Goal: Entertainment & Leisure: Consume media (video, audio)

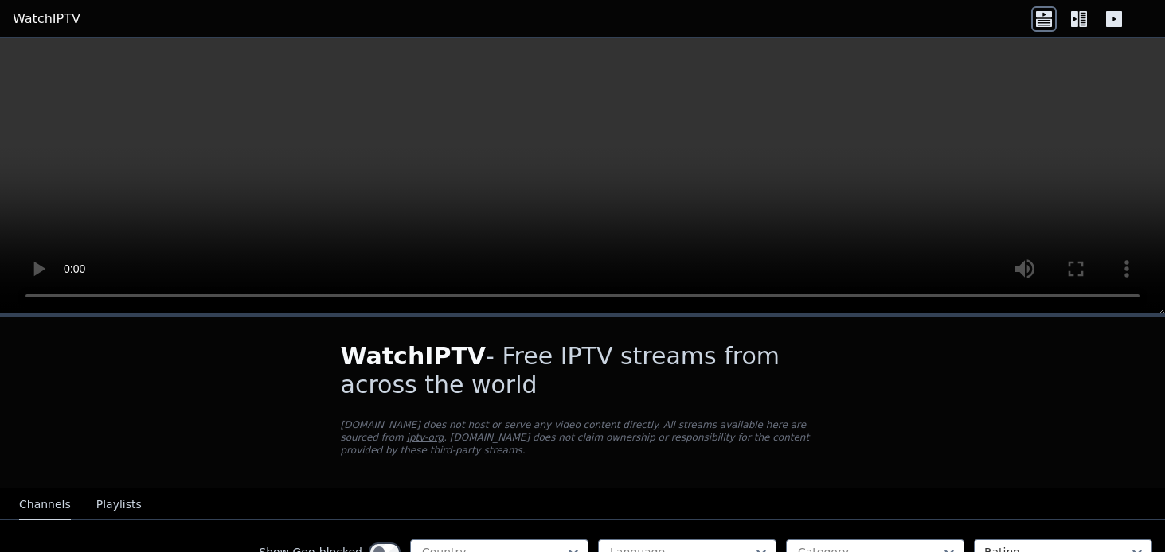
click at [45, 20] on link "WatchIPTV" at bounding box center [47, 19] width 68 height 19
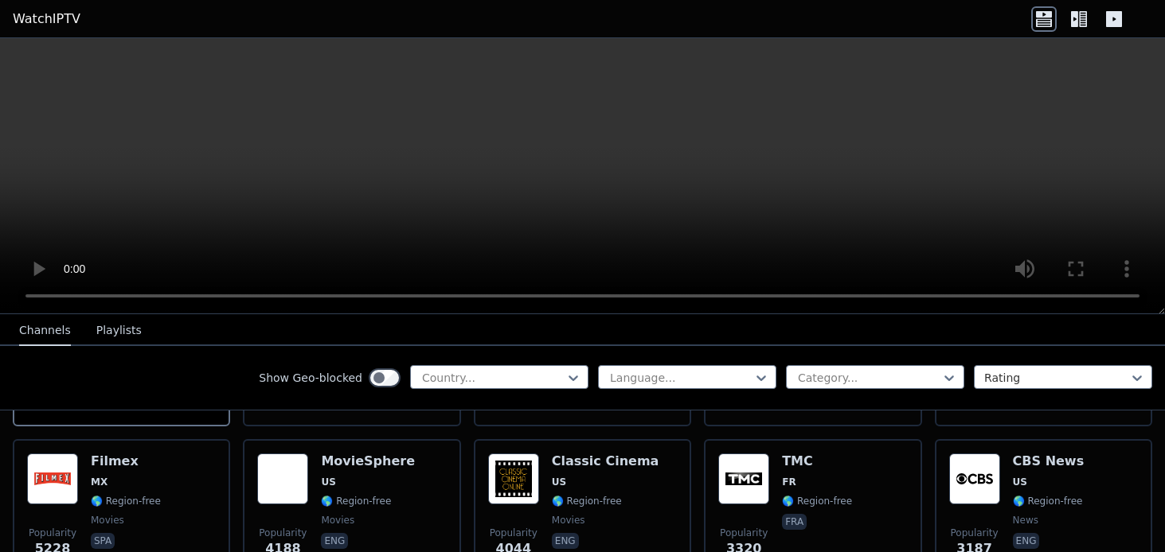
scroll to position [318, 0]
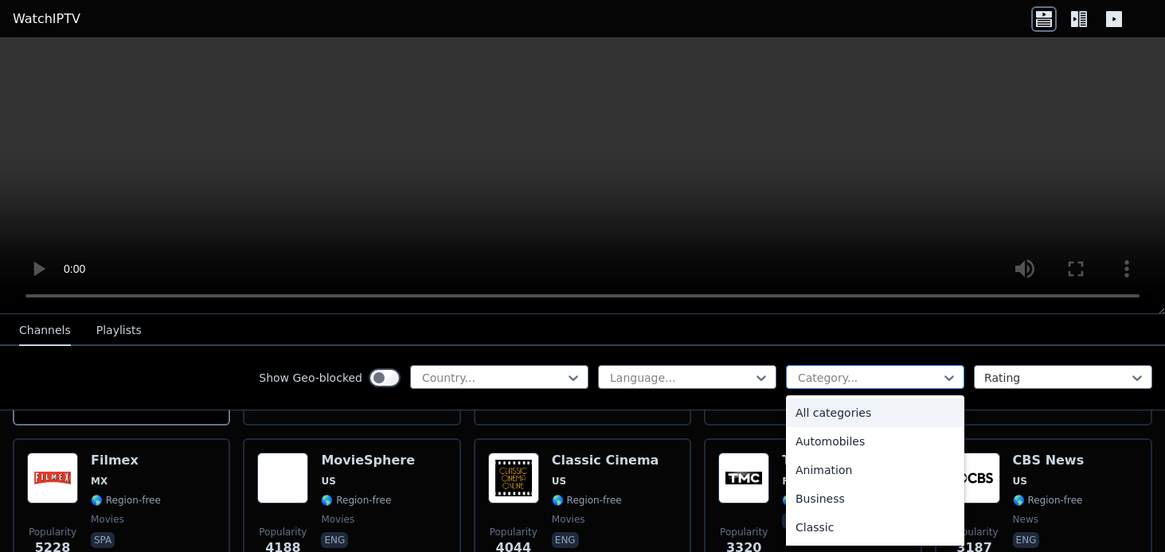
click at [818, 381] on div at bounding box center [868, 378] width 145 height 16
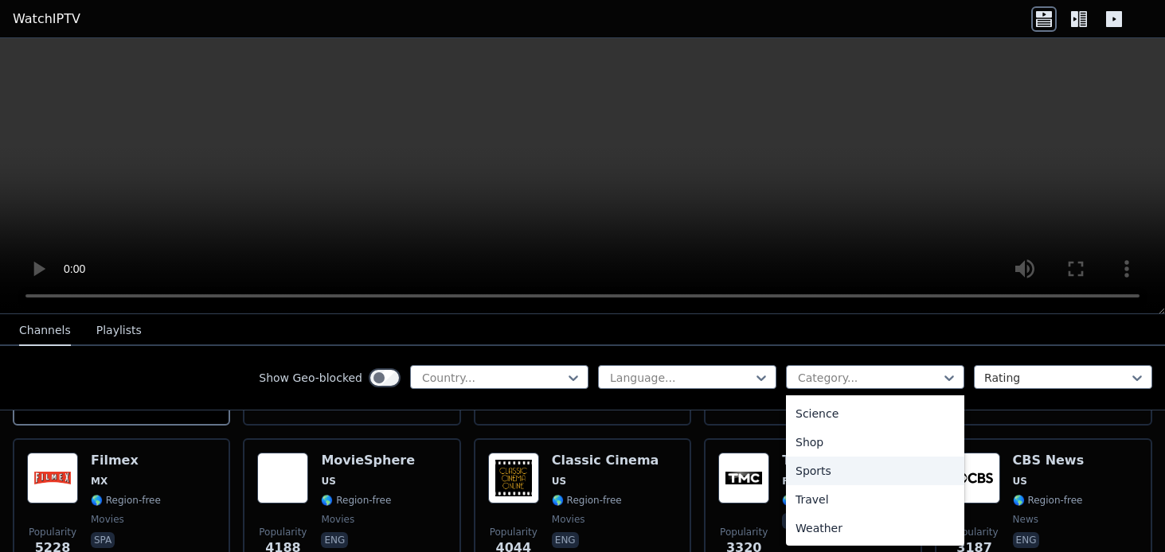
click at [875, 475] on div "Sports" at bounding box center [875, 471] width 178 height 29
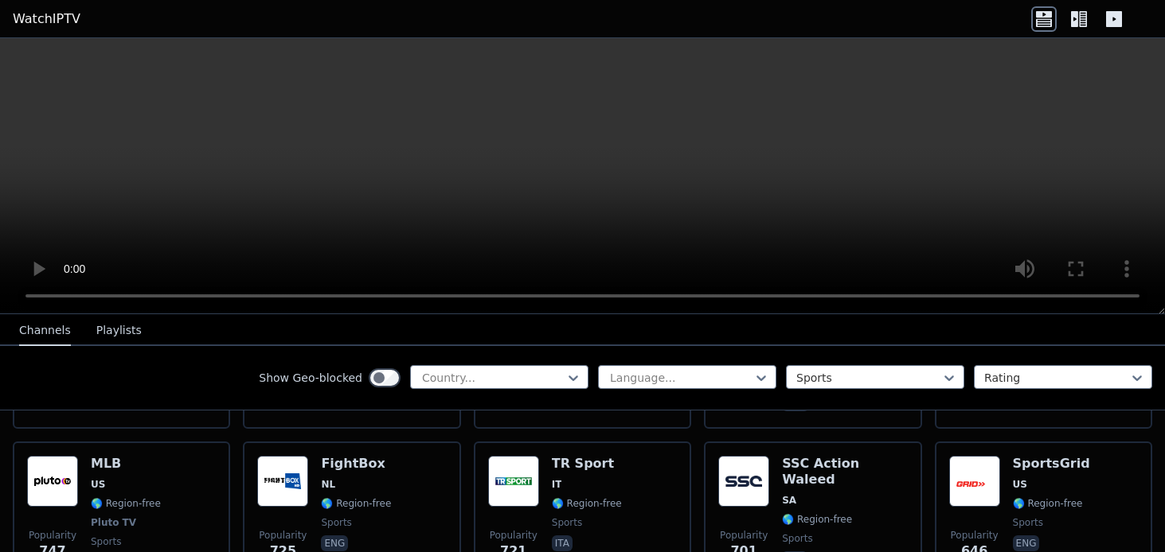
scroll to position [955, 0]
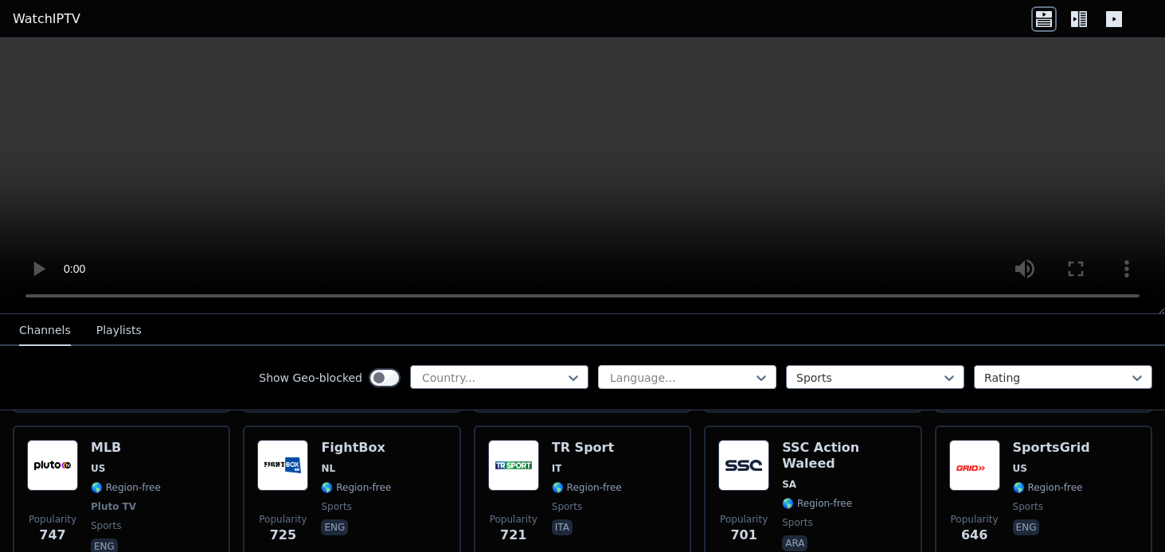
click at [709, 379] on div at bounding box center [680, 378] width 145 height 16
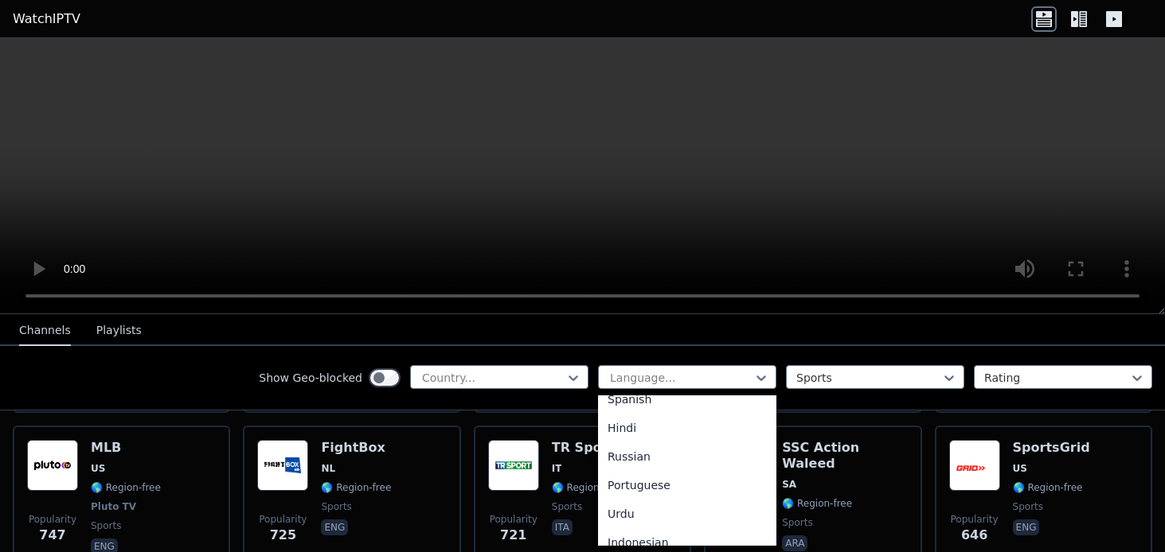
scroll to position [159, 0]
click at [986, 369] on div "Rating" at bounding box center [1063, 377] width 178 height 24
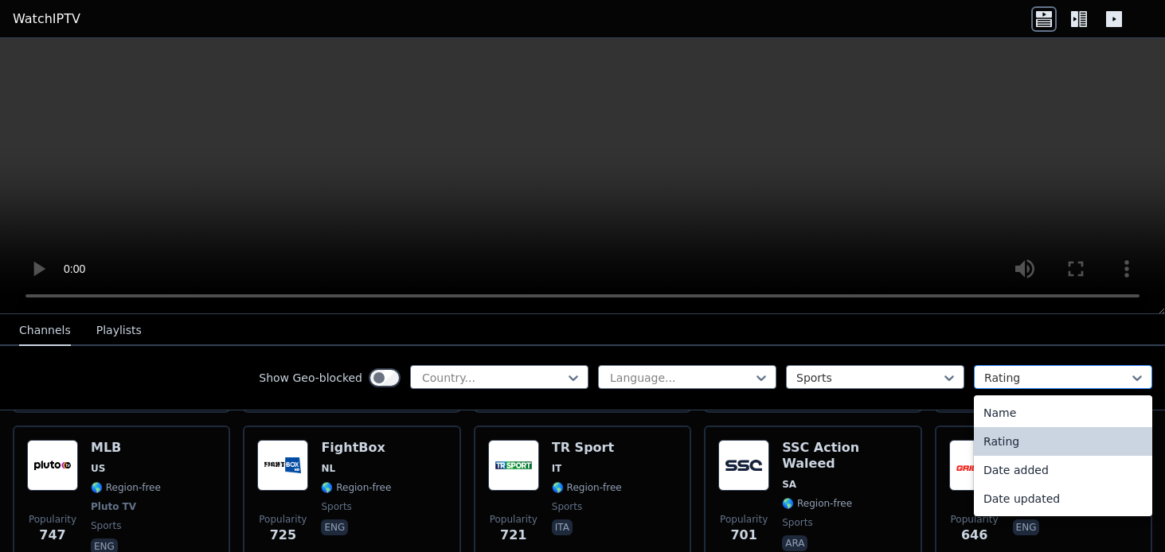
click at [989, 373] on div at bounding box center [1056, 378] width 145 height 16
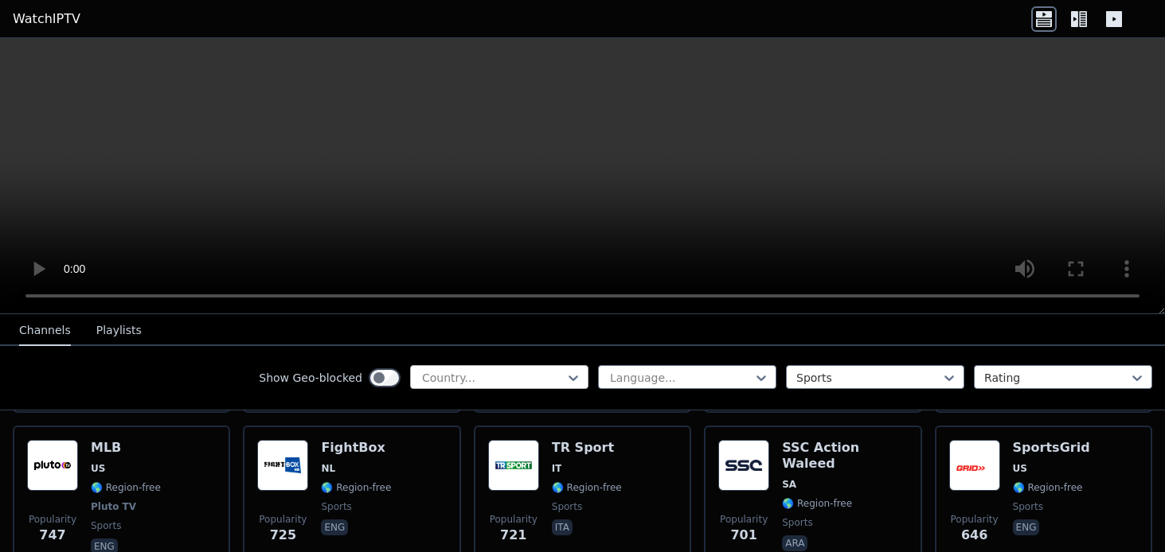
click at [519, 379] on div at bounding box center [492, 378] width 145 height 16
click at [543, 373] on div at bounding box center [492, 378] width 145 height 16
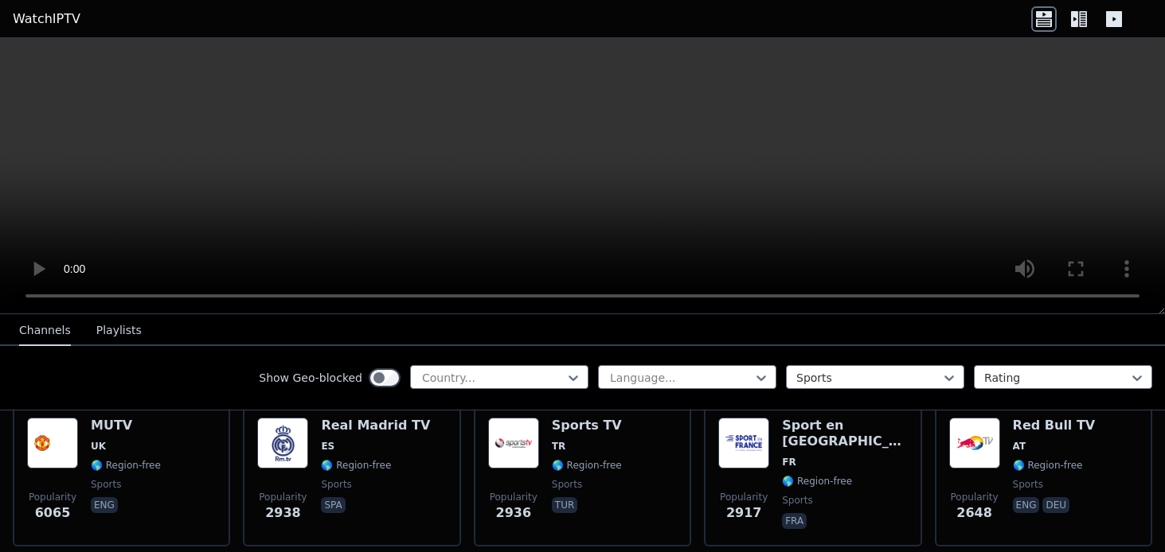
scroll to position [14, 0]
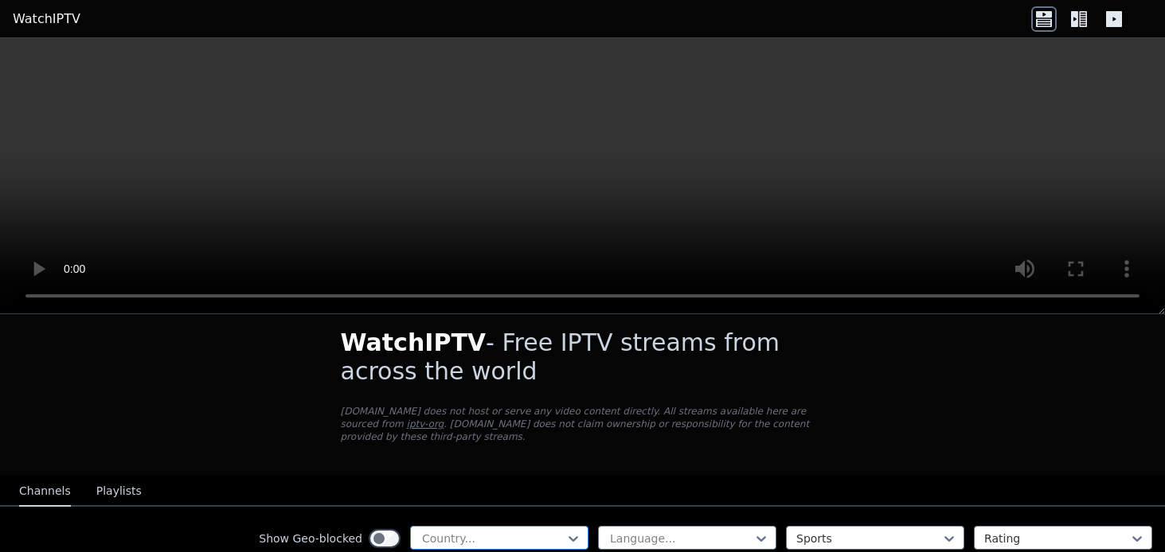
click at [529, 531] on div at bounding box center [492, 539] width 145 height 16
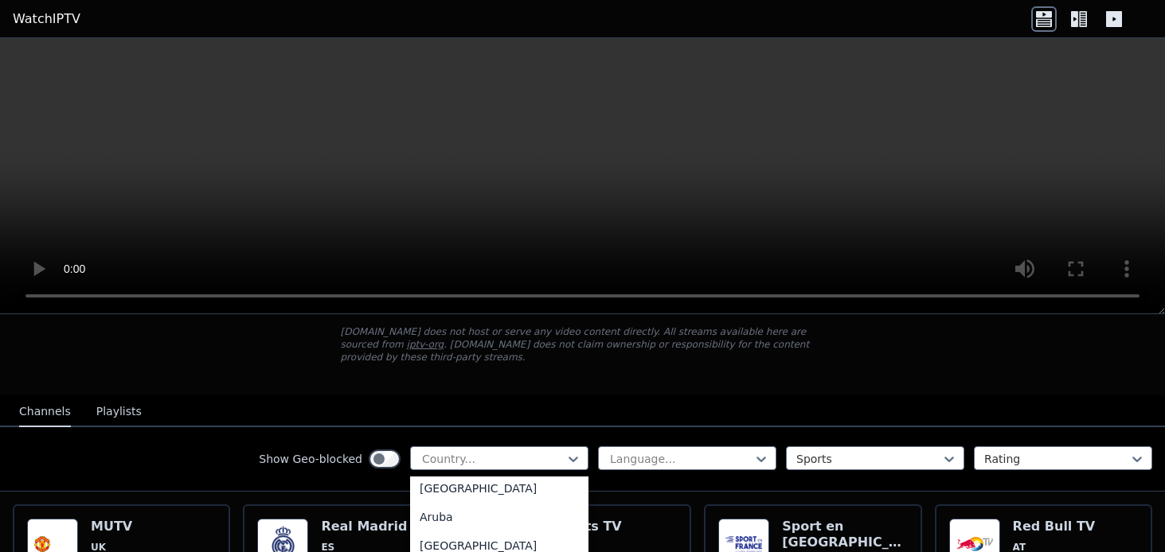
scroll to position [239, 0]
type input "*"
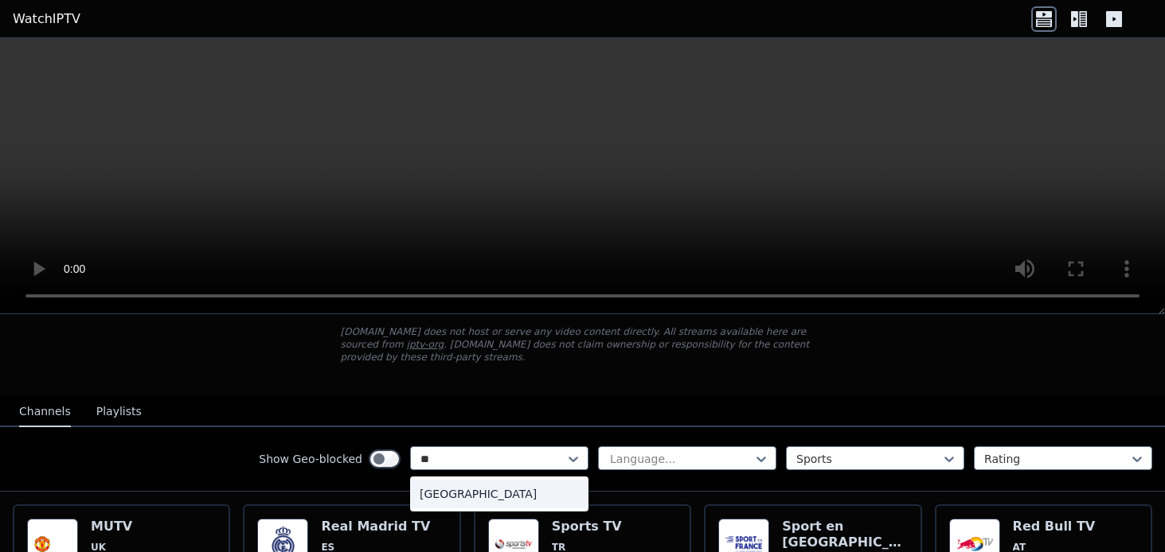
type input "***"
click at [497, 480] on div "[GEOGRAPHIC_DATA]" at bounding box center [499, 494] width 178 height 29
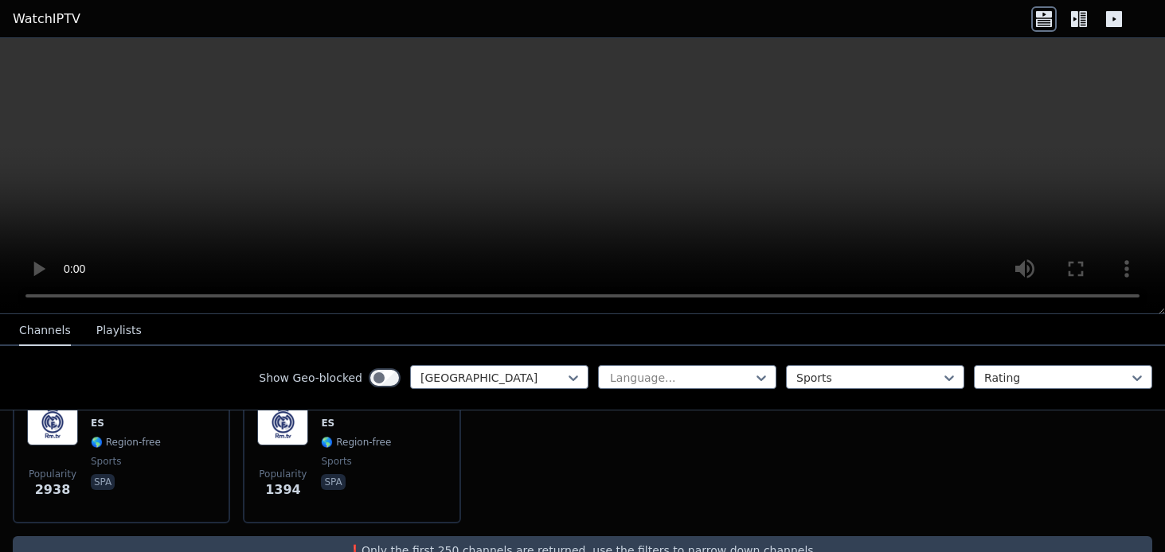
scroll to position [163, 0]
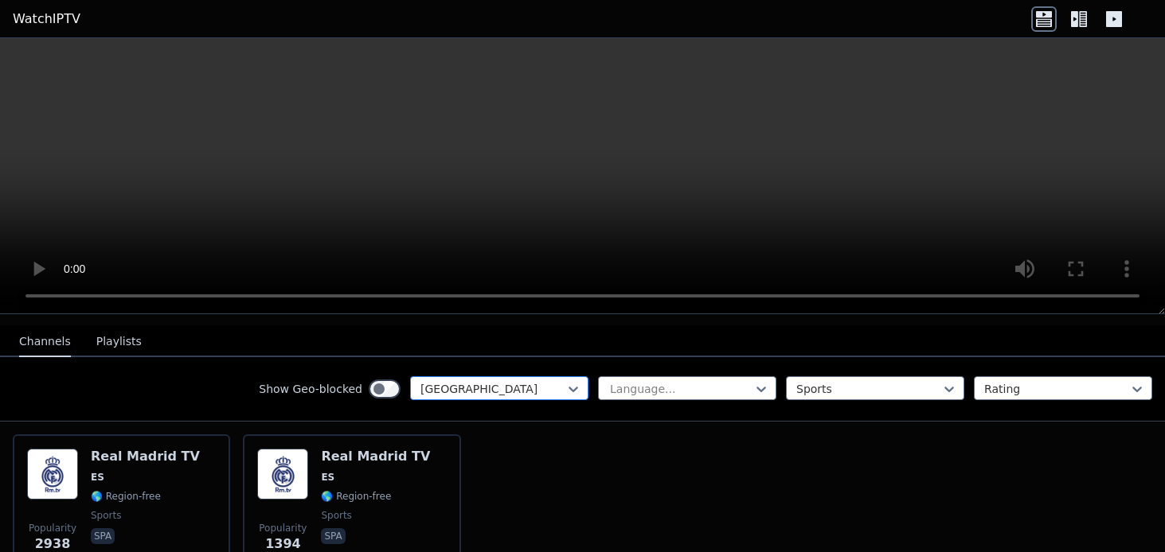
click at [540, 381] on div at bounding box center [492, 389] width 145 height 16
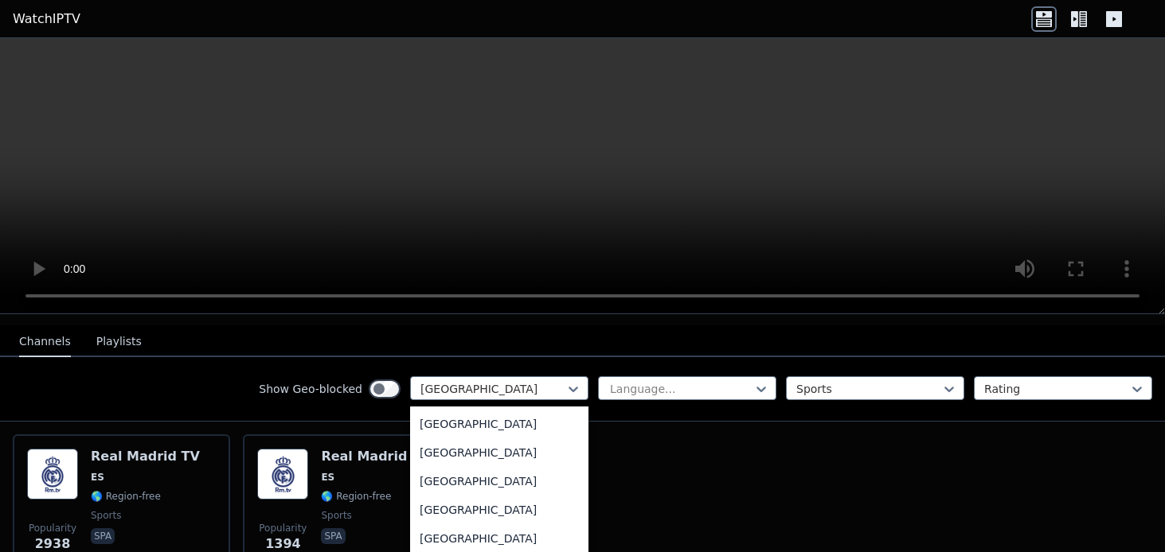
scroll to position [0, 0]
click at [493, 407] on div "All countries [GEOGRAPHIC_DATA] [GEOGRAPHIC_DATA] [GEOGRAPHIC_DATA] [GEOGRAPHIC…" at bounding box center [499, 482] width 178 height 150
type input "*"
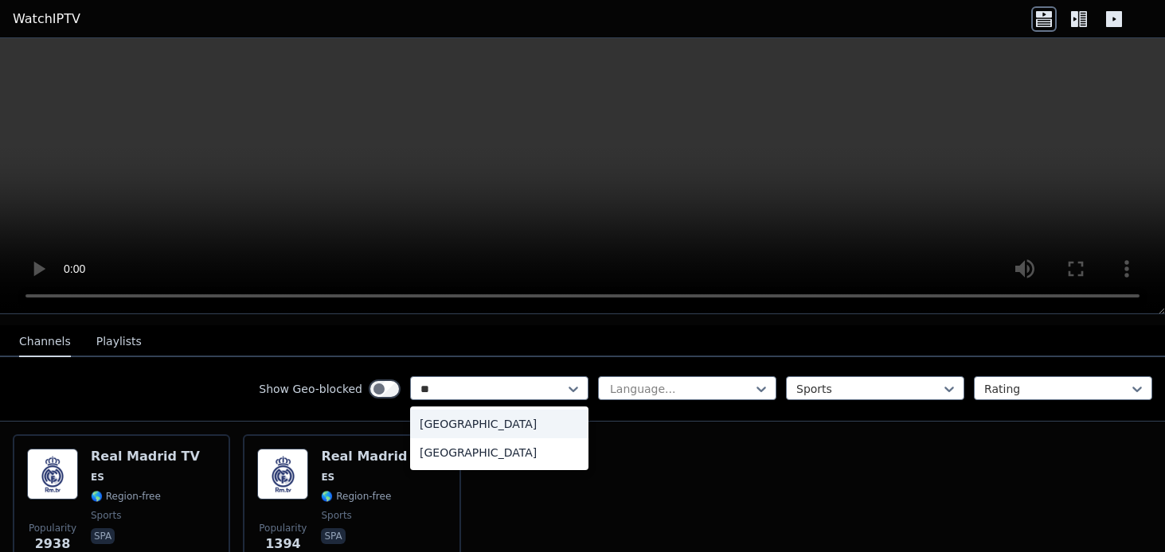
type input "*"
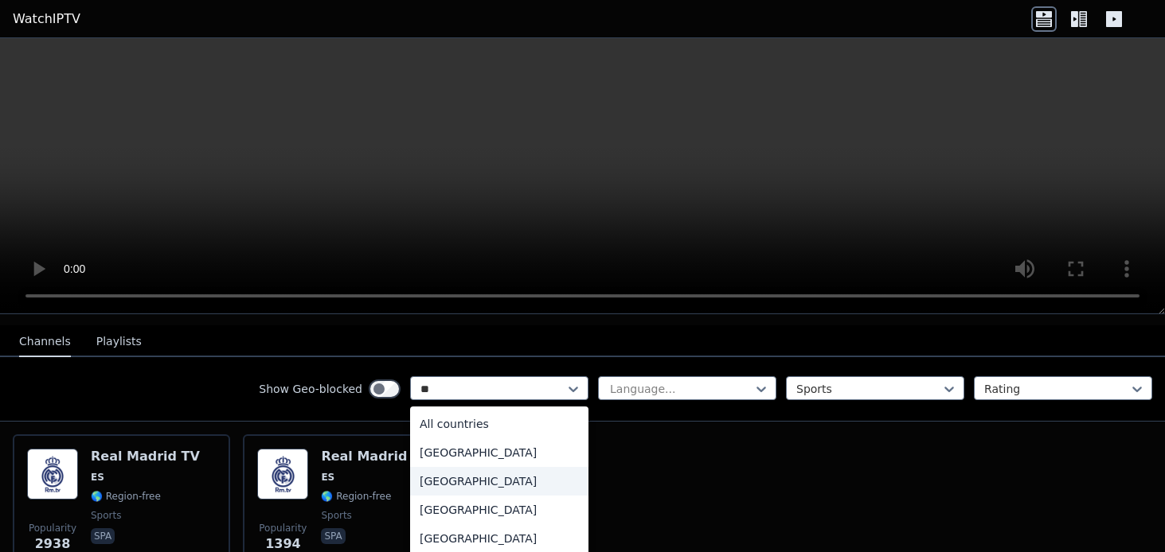
type input "*"
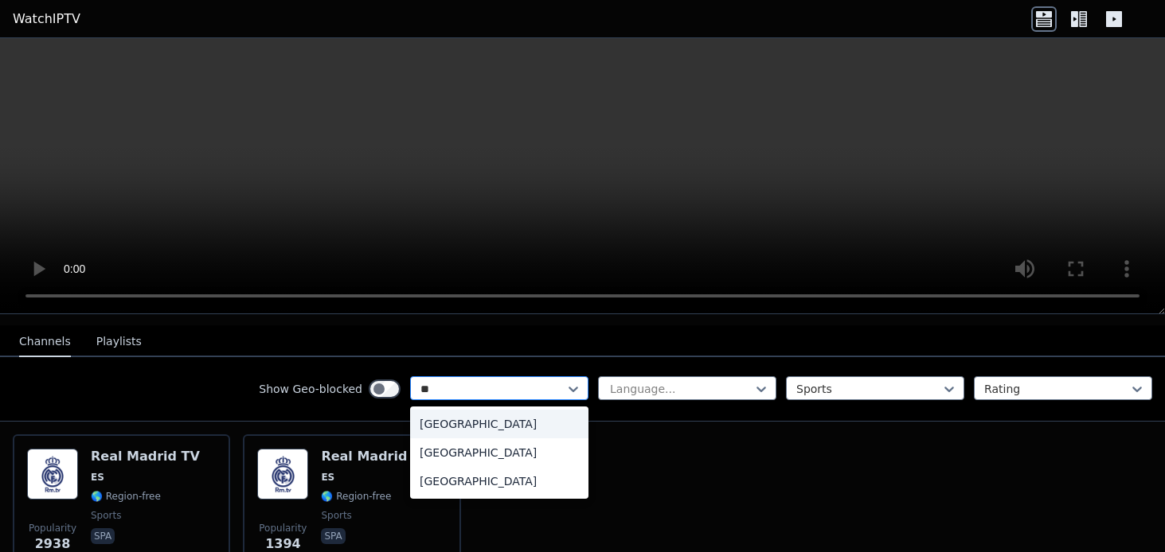
type input "*"
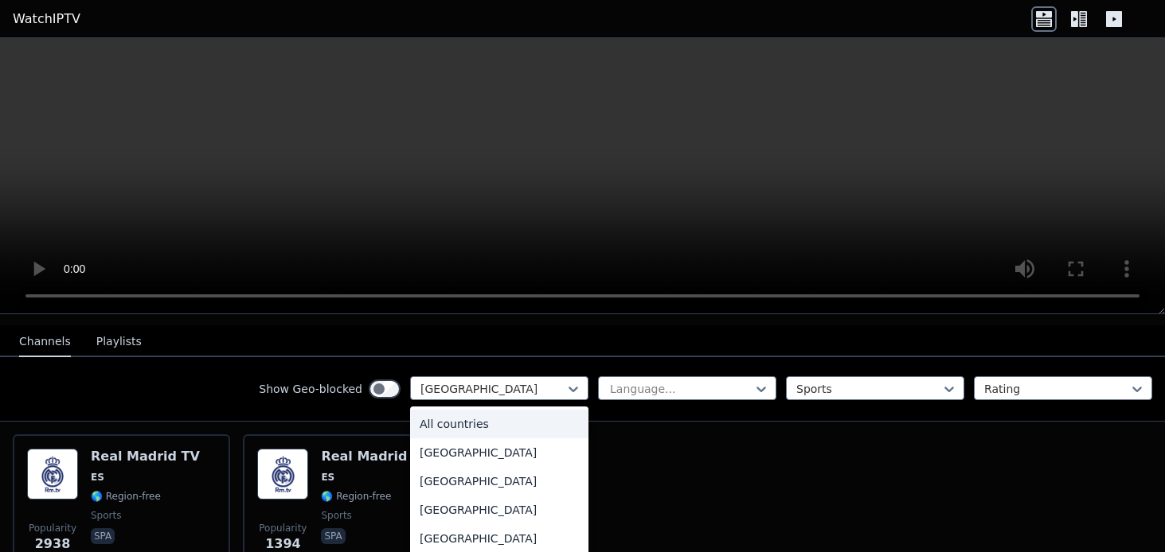
click at [484, 410] on div "All countries" at bounding box center [499, 424] width 178 height 29
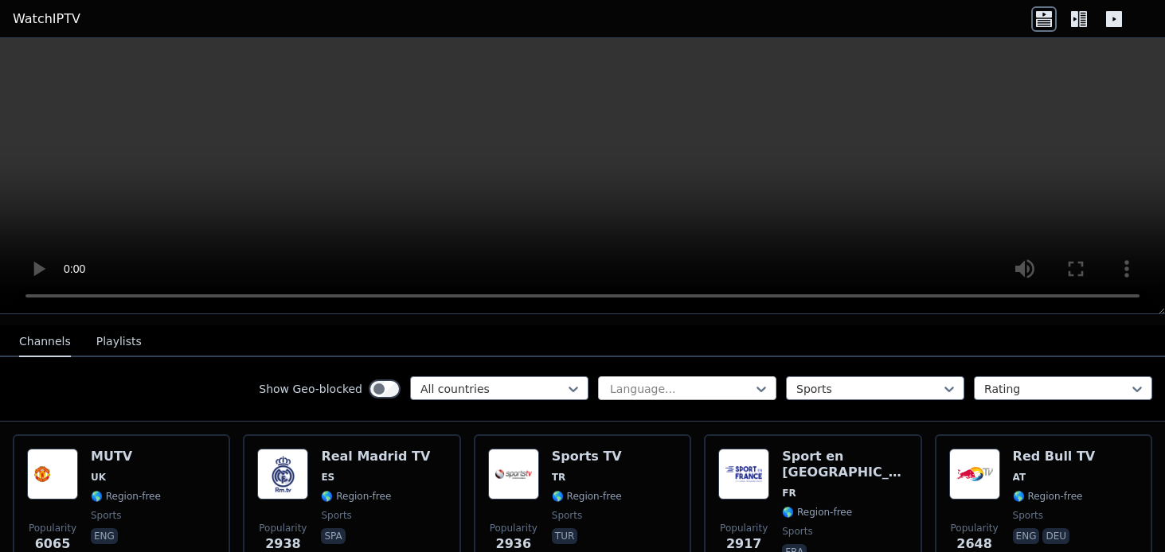
click at [680, 377] on div "Language..." at bounding box center [687, 389] width 178 height 24
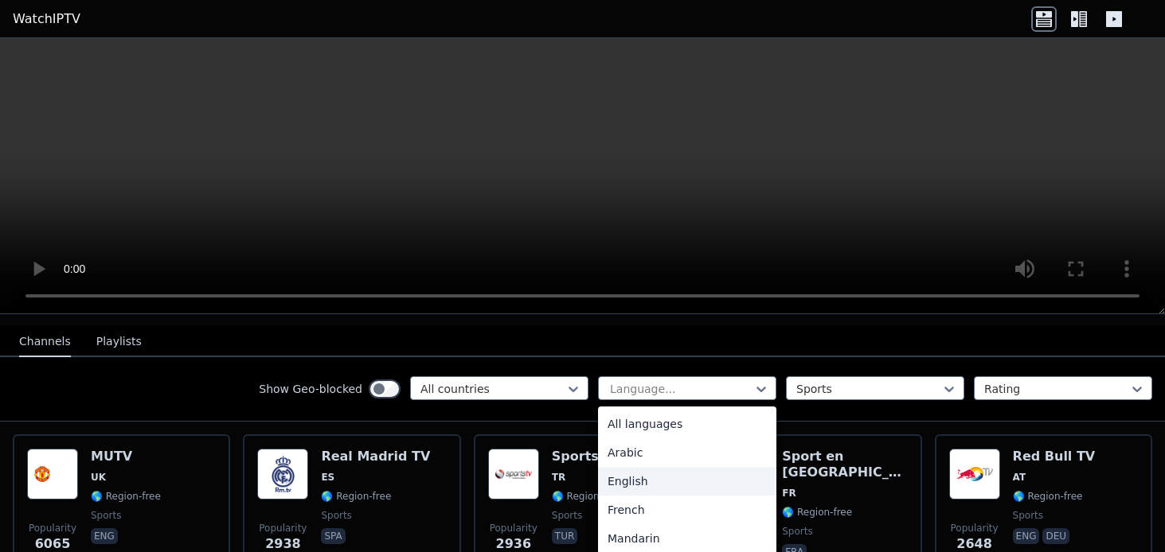
click at [658, 474] on div "English" at bounding box center [687, 481] width 178 height 29
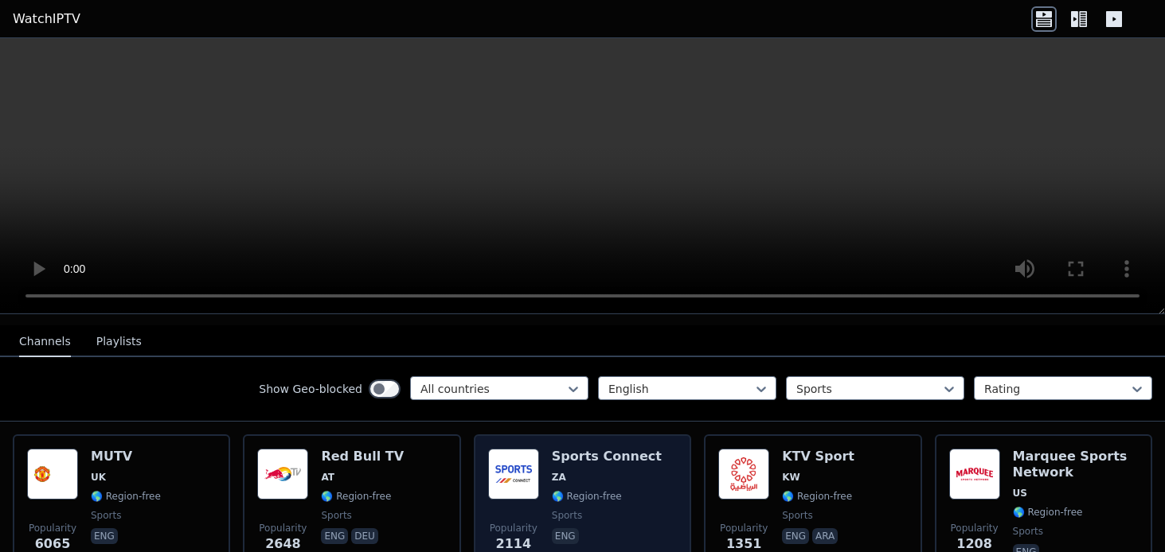
click at [607, 453] on div "Sports Connect ZA 🌎 Region-free sports eng" at bounding box center [607, 506] width 110 height 115
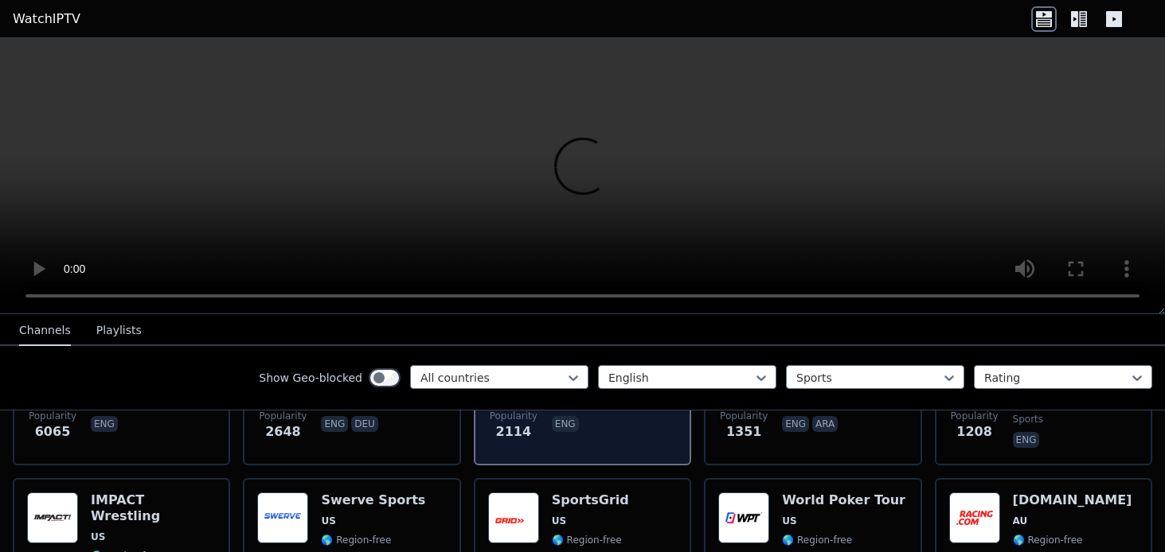
scroll to position [322, 0]
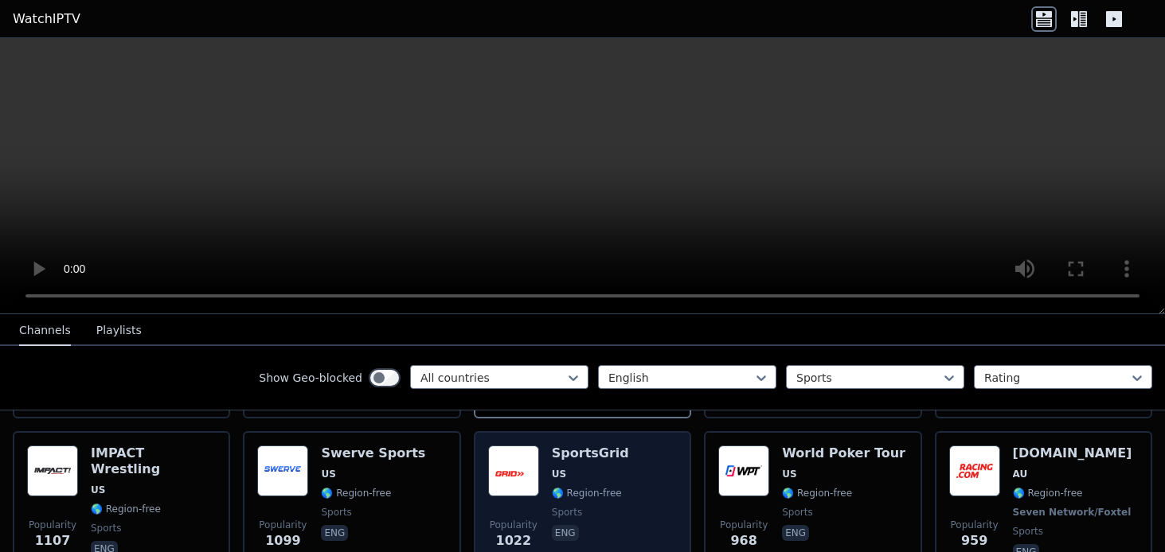
click at [590, 446] on h6 "SportsGrid" at bounding box center [590, 454] width 77 height 16
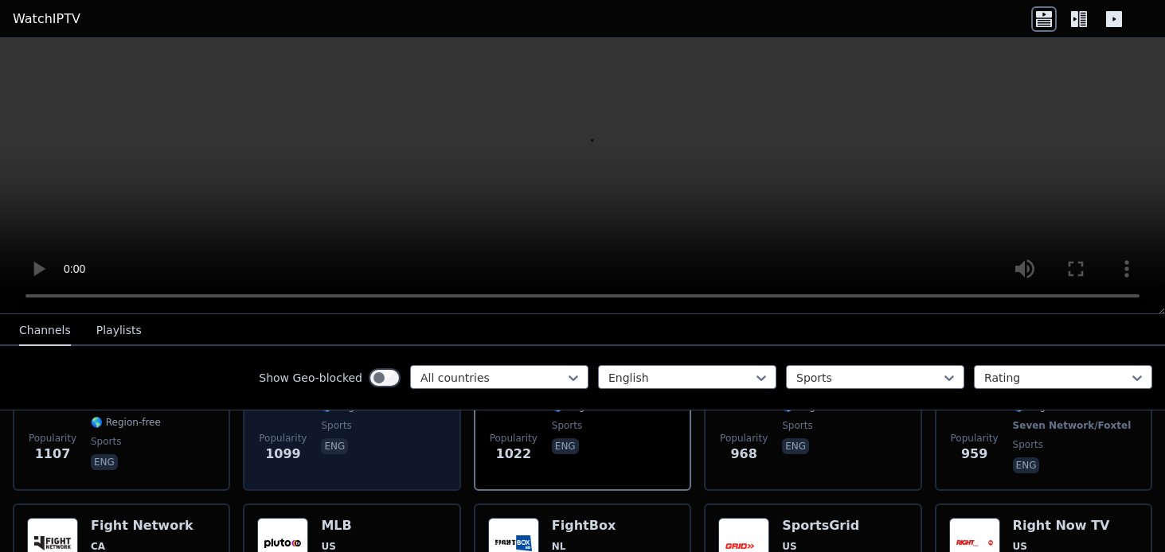
scroll to position [482, 0]
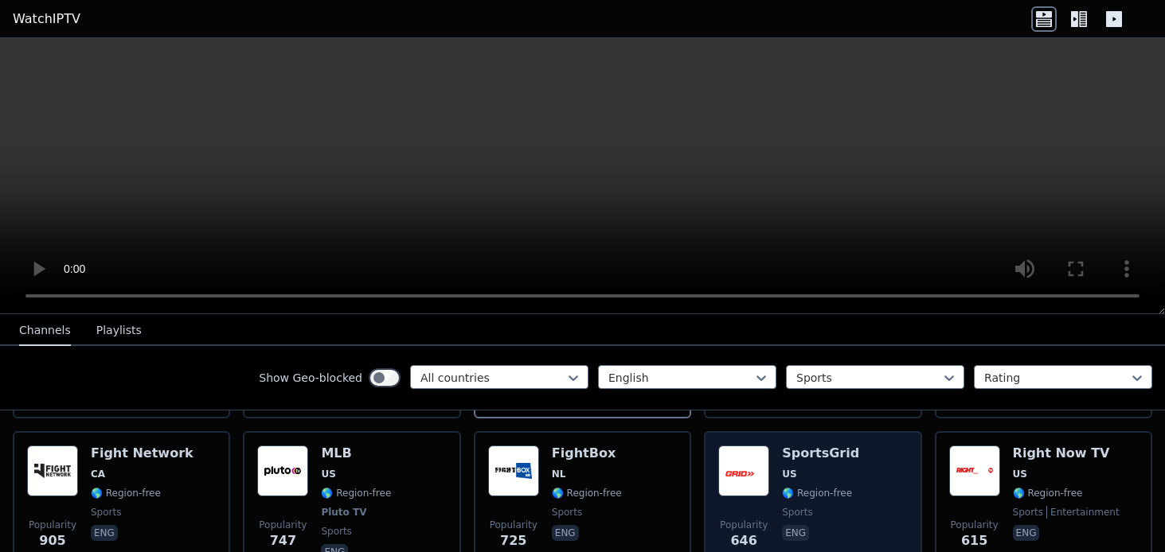
click at [820, 446] on h6 "SportsGrid" at bounding box center [820, 454] width 77 height 16
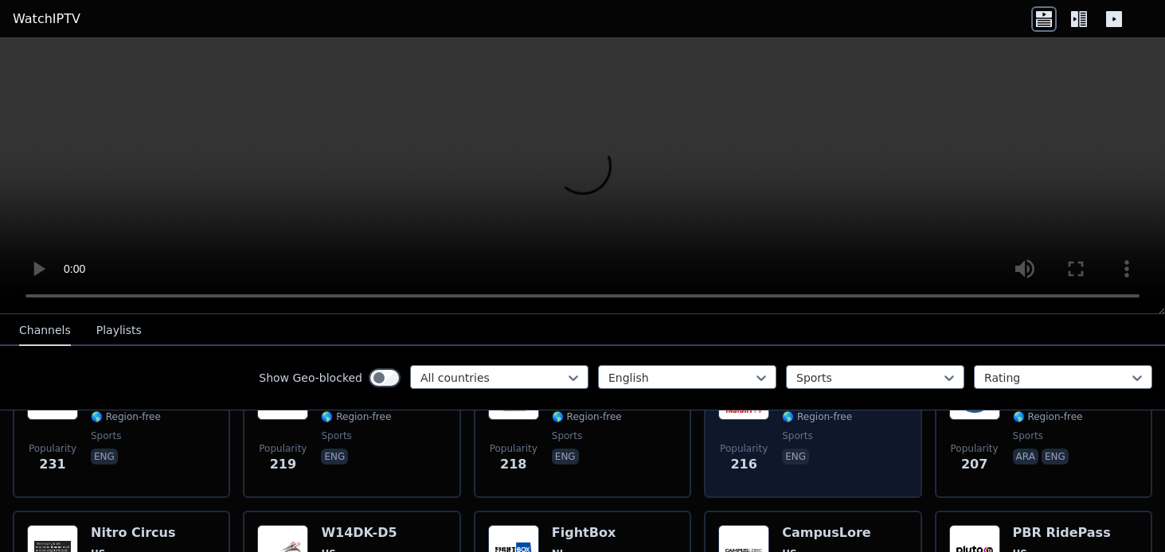
scroll to position [1039, 0]
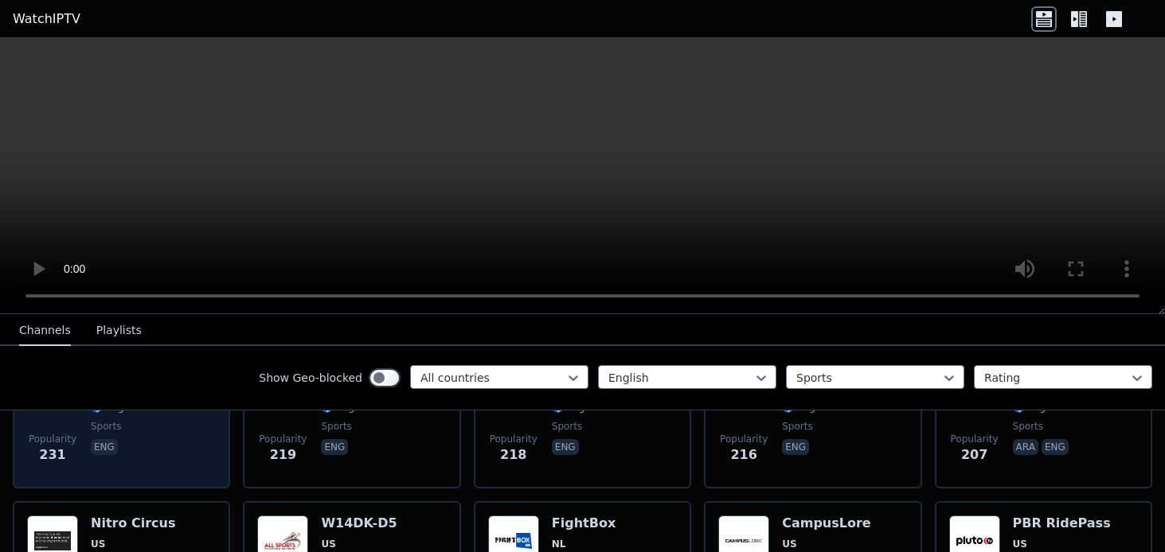
click at [150, 450] on div "Swerve Sports US 🌎 Region-free sports eng" at bounding box center [143, 417] width 104 height 115
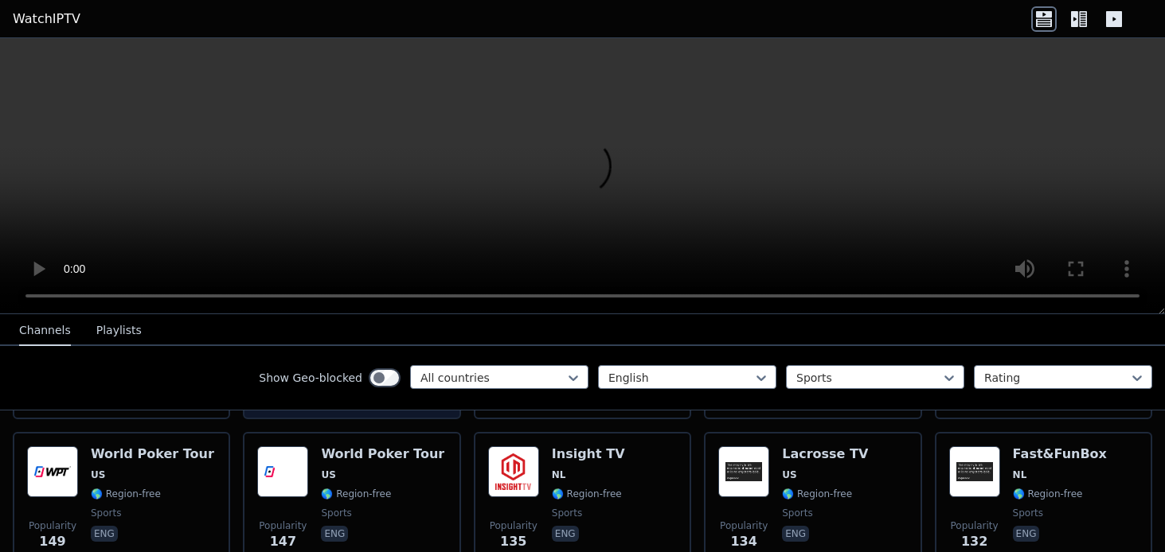
scroll to position [1278, 0]
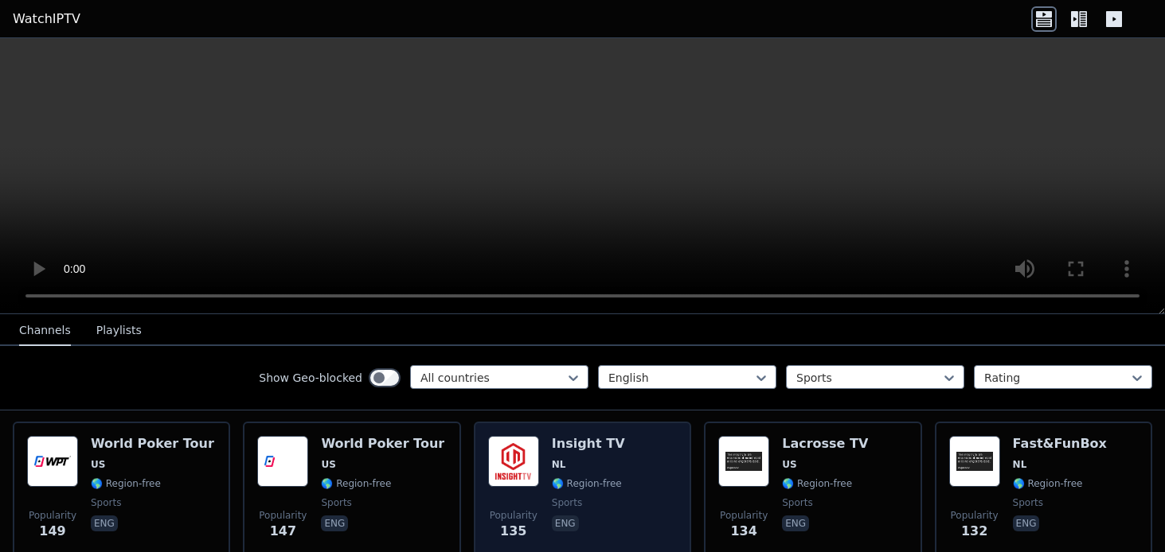
click at [610, 456] on div "Popularity 135 Insight TV NL 🌎 Region-free sports eng" at bounding box center [582, 493] width 189 height 115
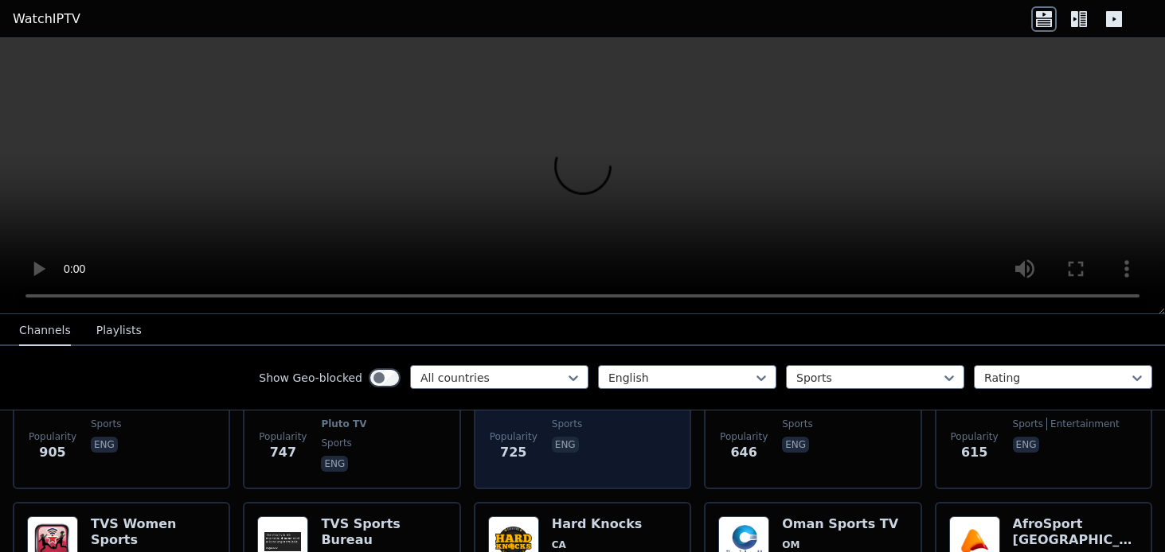
scroll to position [561, 0]
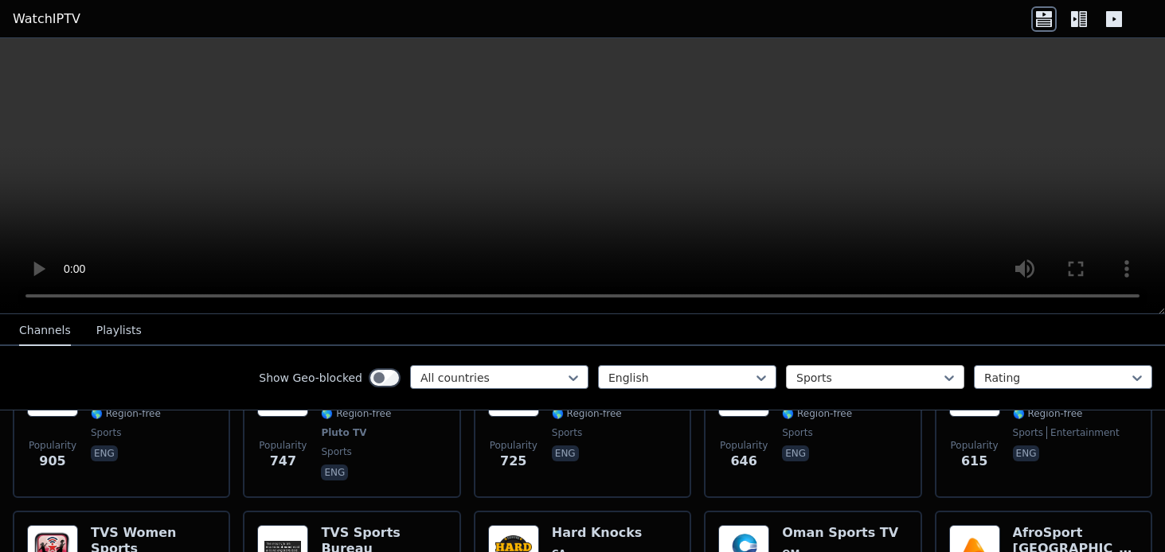
click at [880, 374] on div at bounding box center [868, 378] width 145 height 16
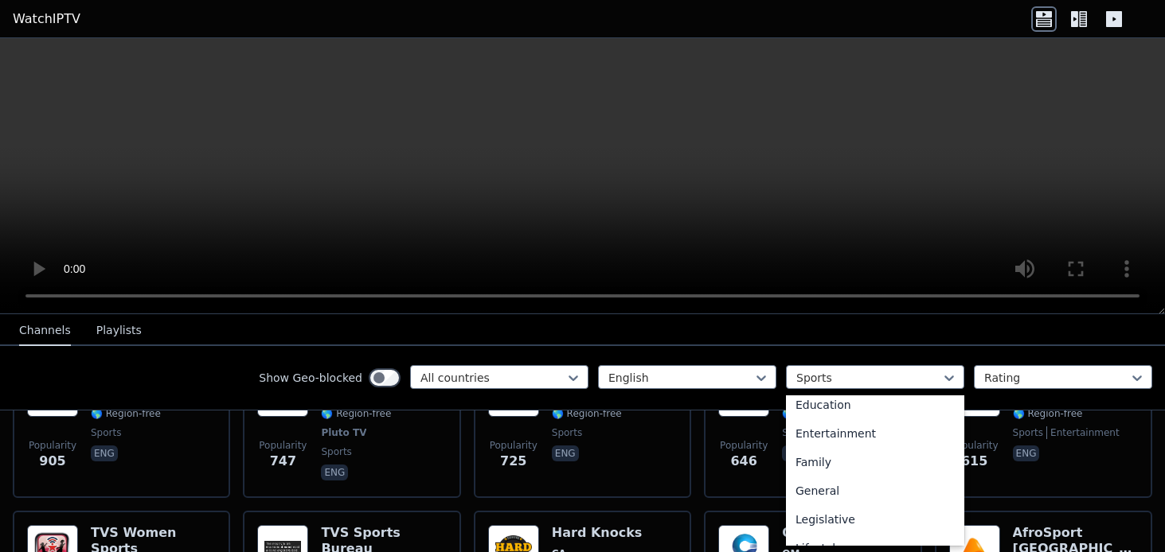
scroll to position [271, 0]
click at [868, 439] on div "Entertainment" at bounding box center [875, 428] width 178 height 29
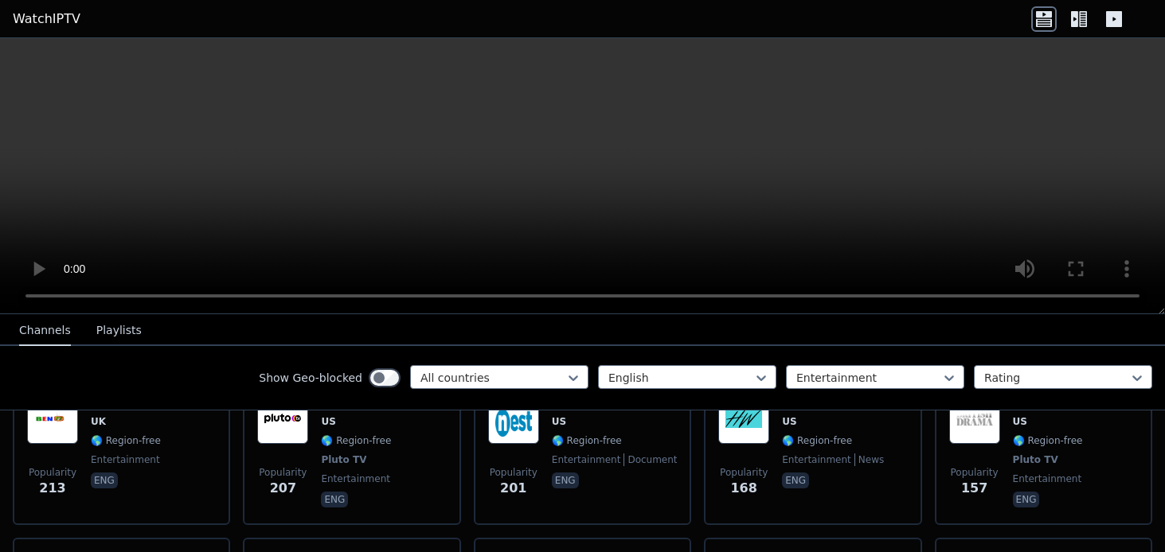
scroll to position [796, 0]
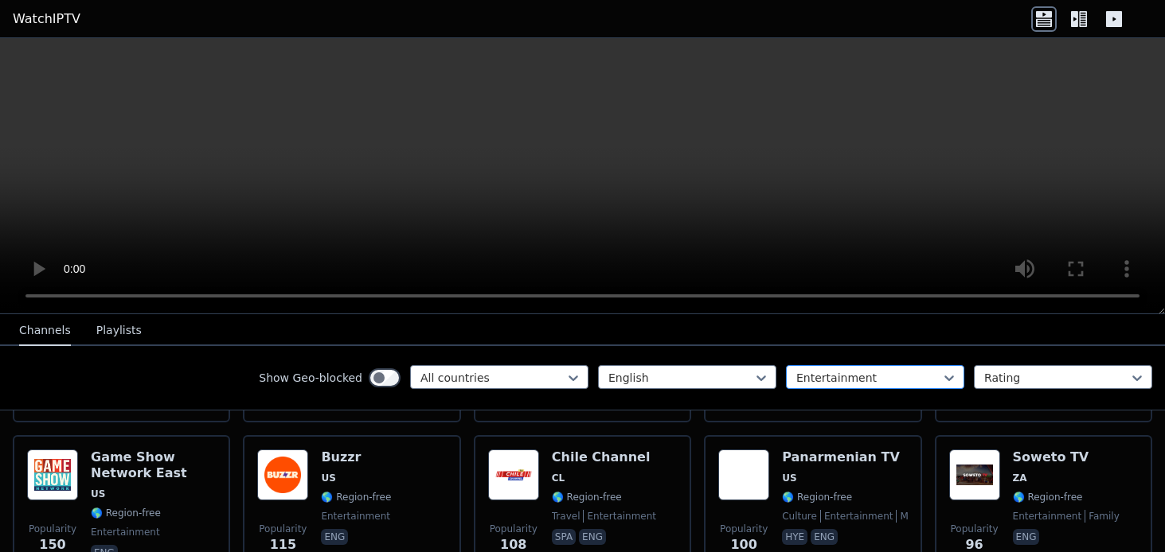
click at [849, 382] on div at bounding box center [868, 378] width 145 height 16
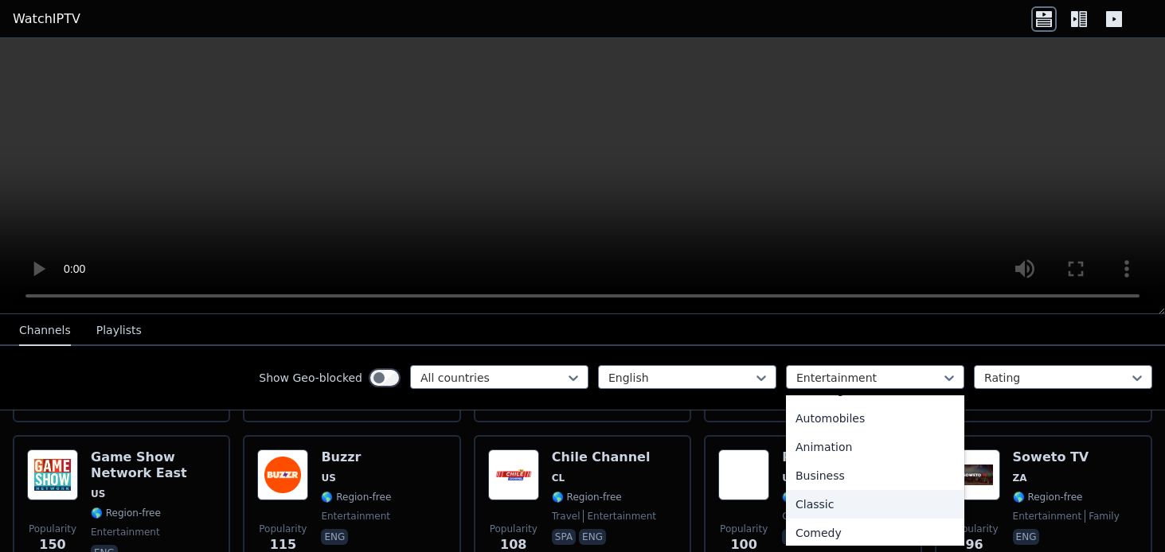
scroll to position [0, 0]
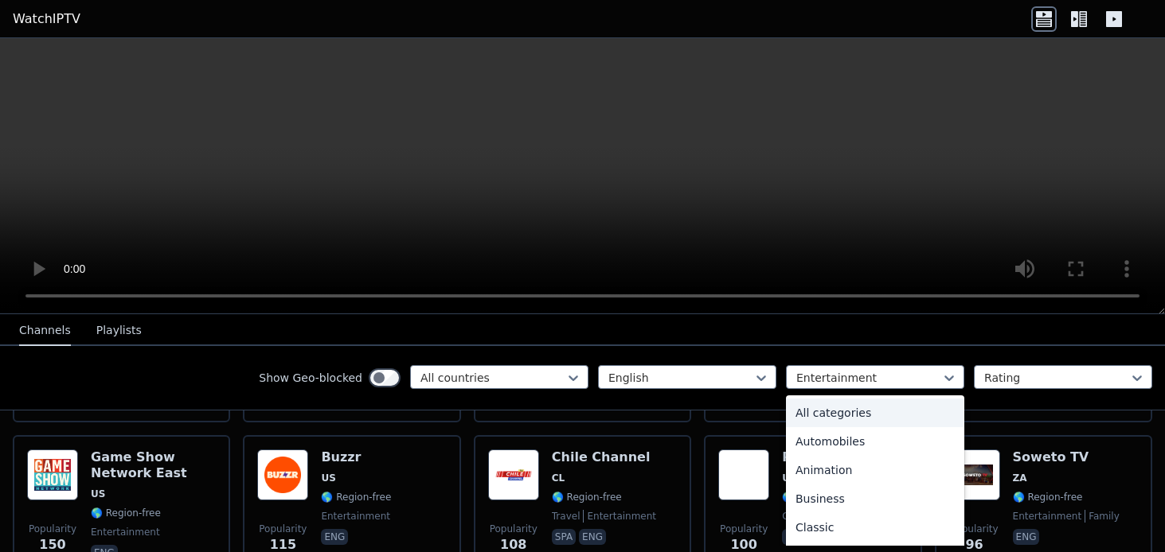
click at [840, 419] on div "All categories" at bounding box center [875, 413] width 178 height 29
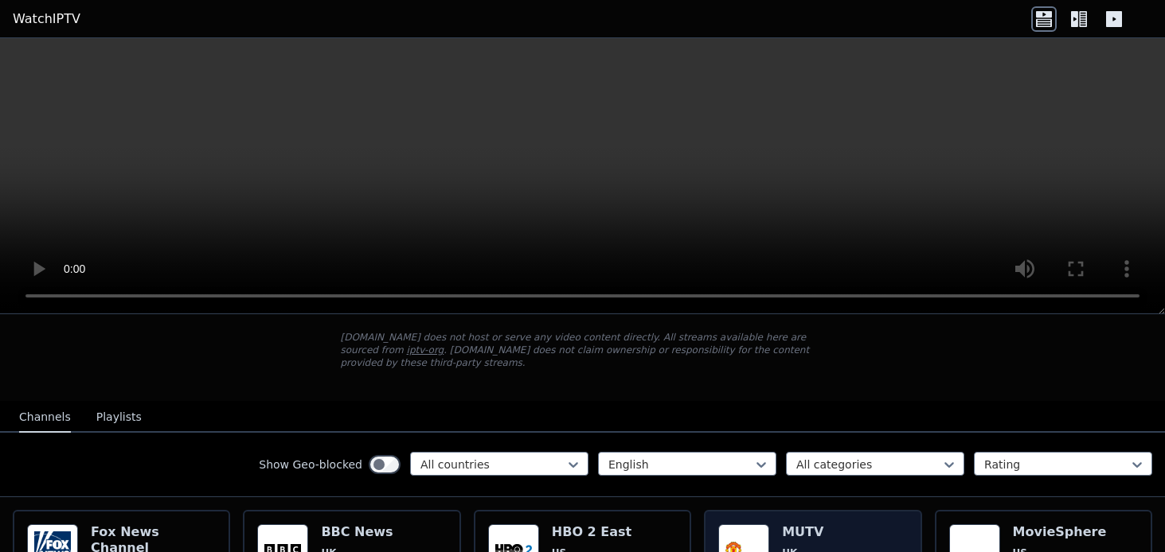
scroll to position [159, 0]
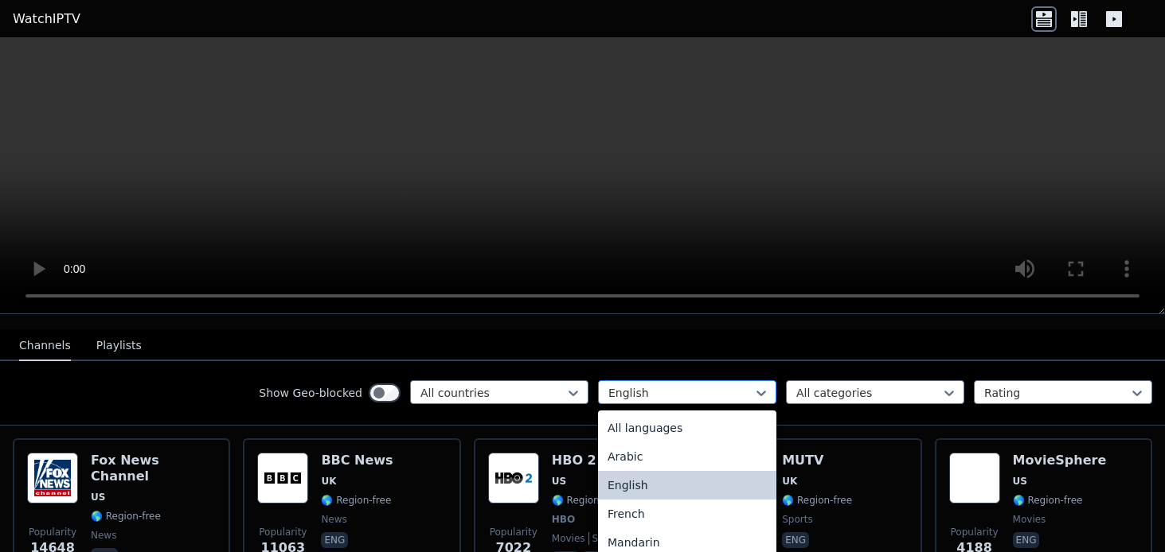
click at [701, 385] on div at bounding box center [680, 393] width 145 height 16
click at [648, 414] on div "All languages" at bounding box center [687, 428] width 178 height 29
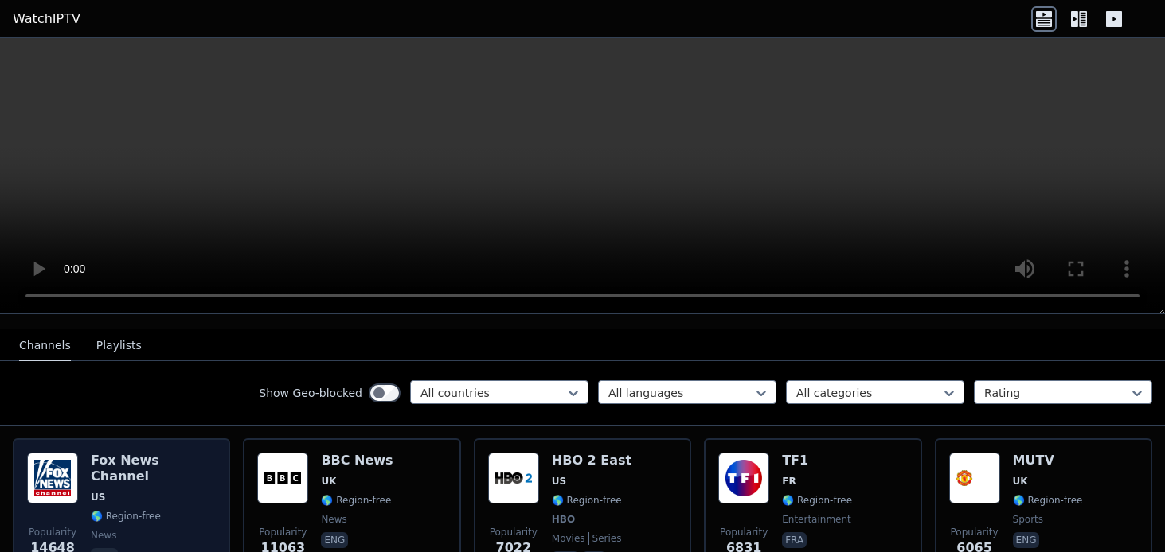
click at [153, 458] on div "[PERSON_NAME] US 🌎 Region-free news eng" at bounding box center [153, 512] width 125 height 118
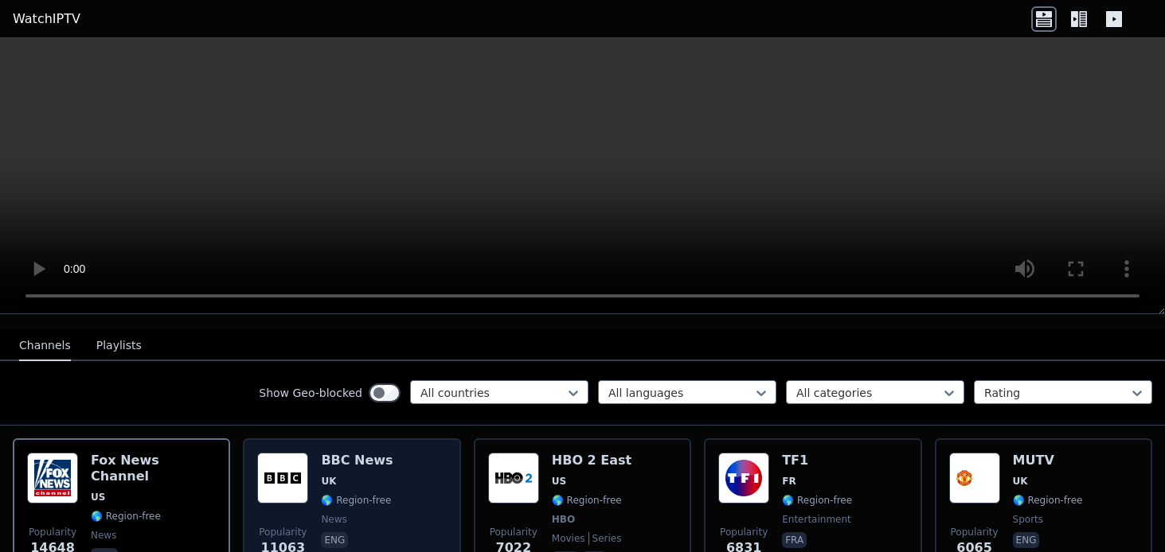
click at [382, 453] on div "Popularity 11063 BBC News UK 🌎 Region-free news eng" at bounding box center [351, 512] width 189 height 118
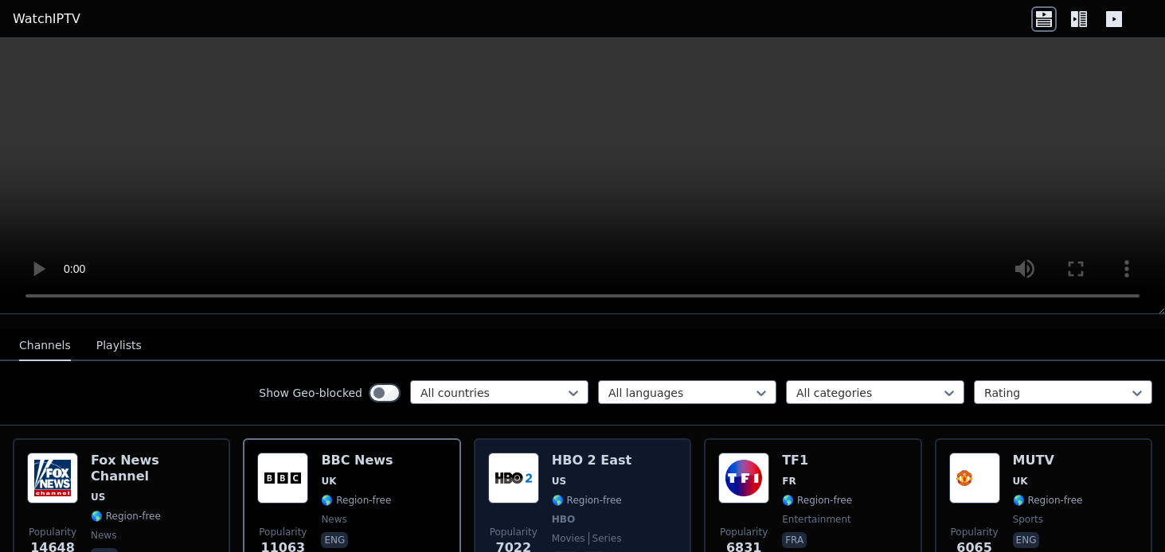
click at [608, 457] on div "HBO 2 East US 🌎 Region-free HBO movies series eng spa" at bounding box center [592, 512] width 80 height 118
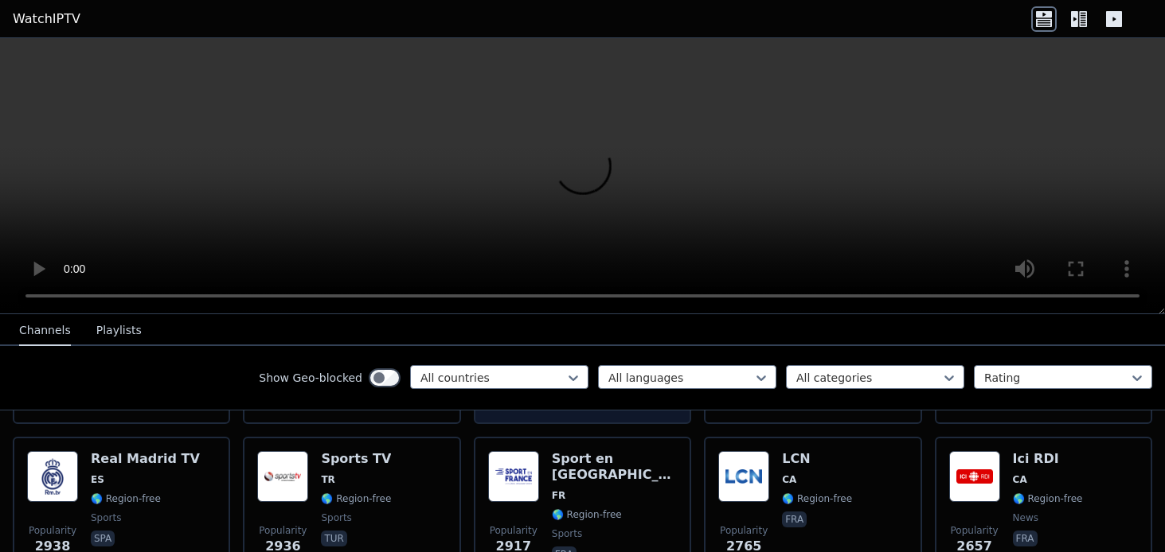
scroll to position [478, 0]
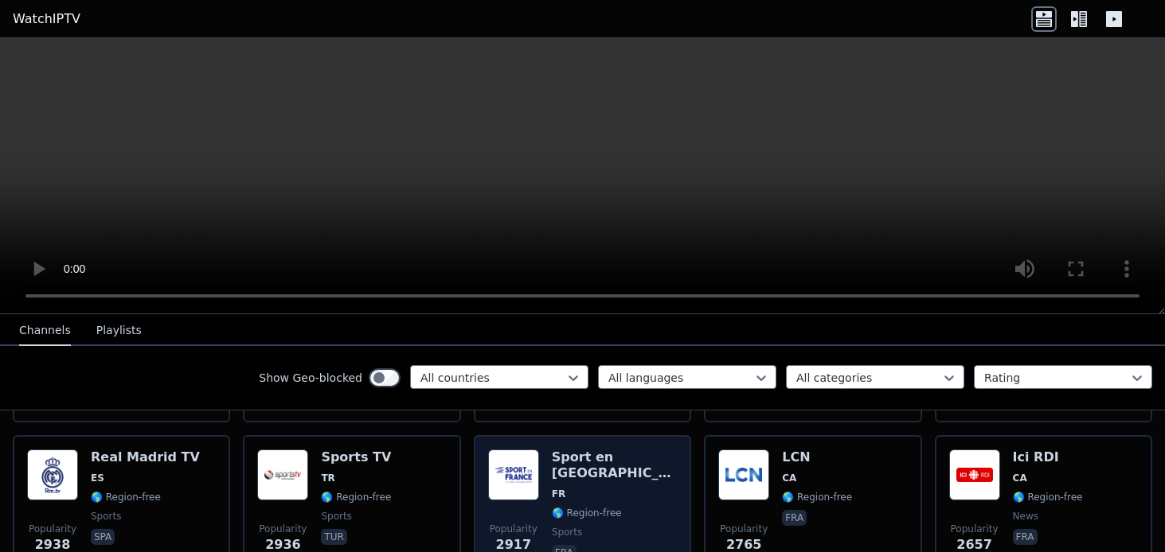
click at [605, 453] on div "Sport en [GEOGRAPHIC_DATA] FR 🌎 Region-free sports fra" at bounding box center [614, 507] width 125 height 115
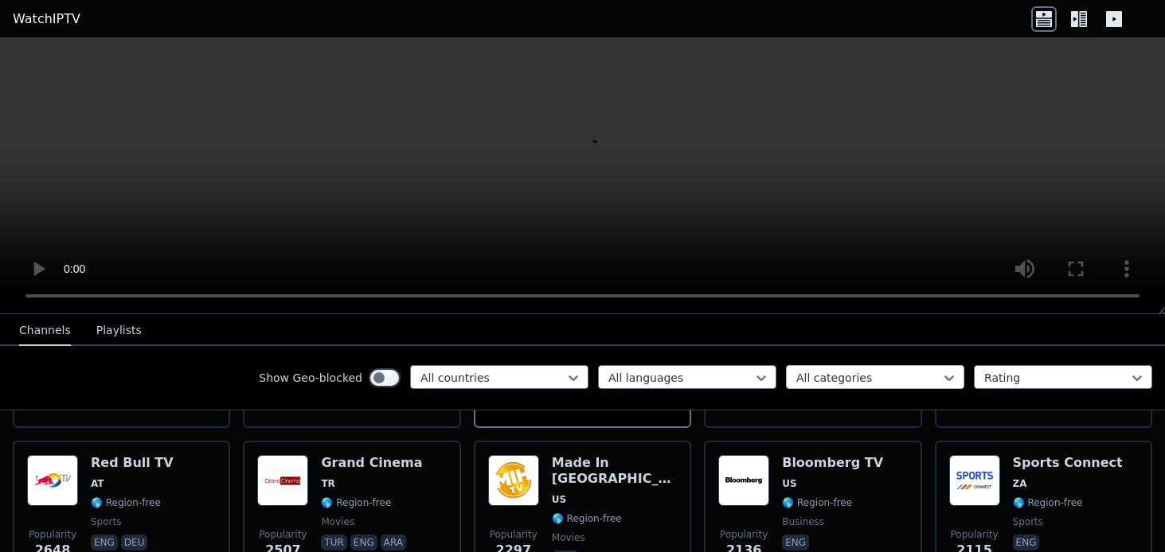
scroll to position [637, 0]
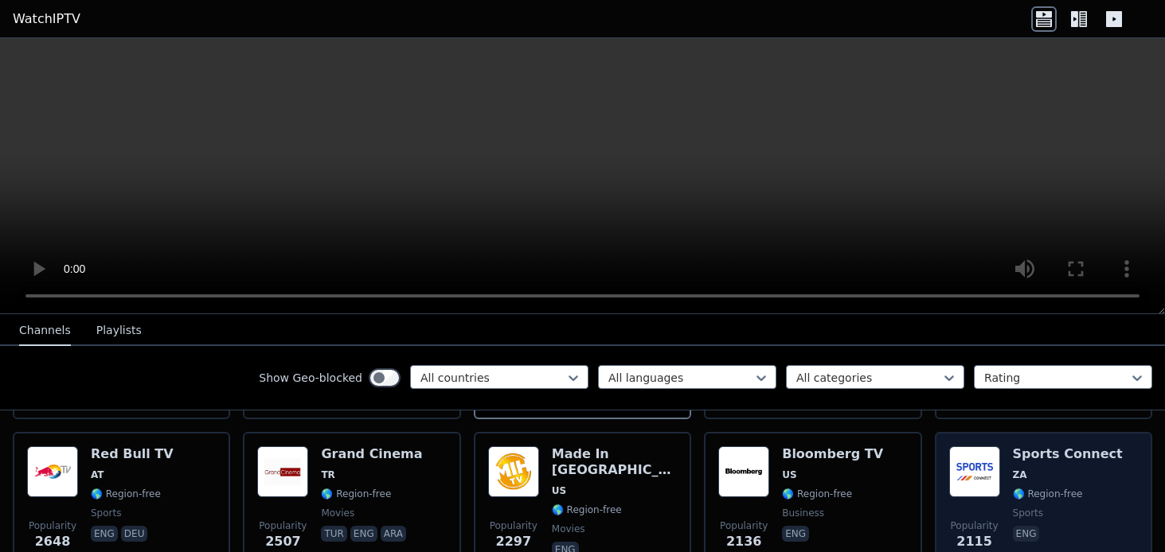
click at [1064, 469] on span "ZA" at bounding box center [1068, 475] width 110 height 13
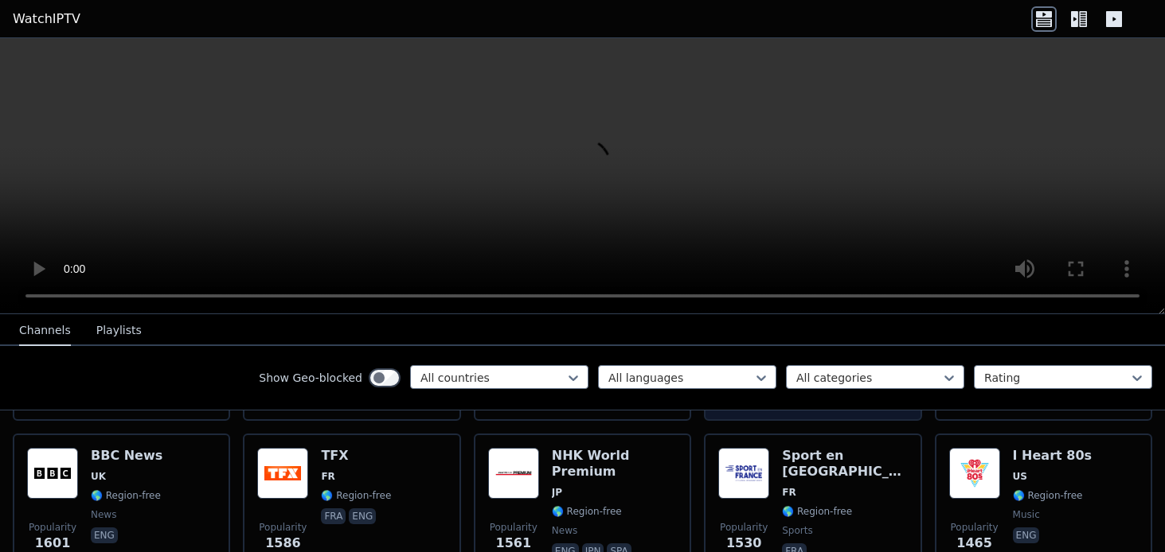
scroll to position [1114, 0]
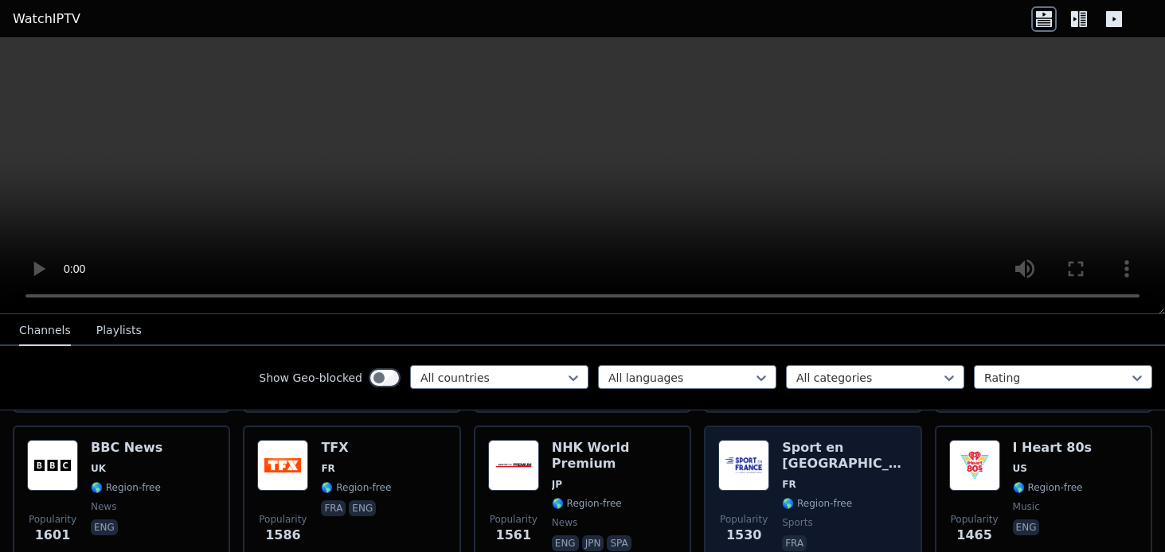
click at [854, 478] on span "FR" at bounding box center [844, 484] width 125 height 13
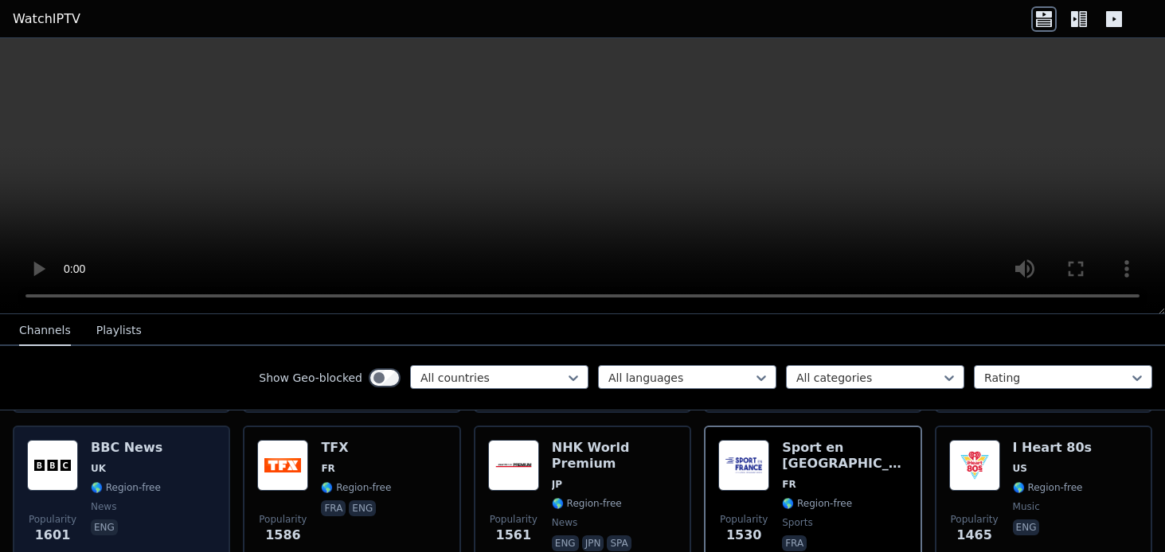
click at [140, 462] on span "UK" at bounding box center [127, 468] width 72 height 13
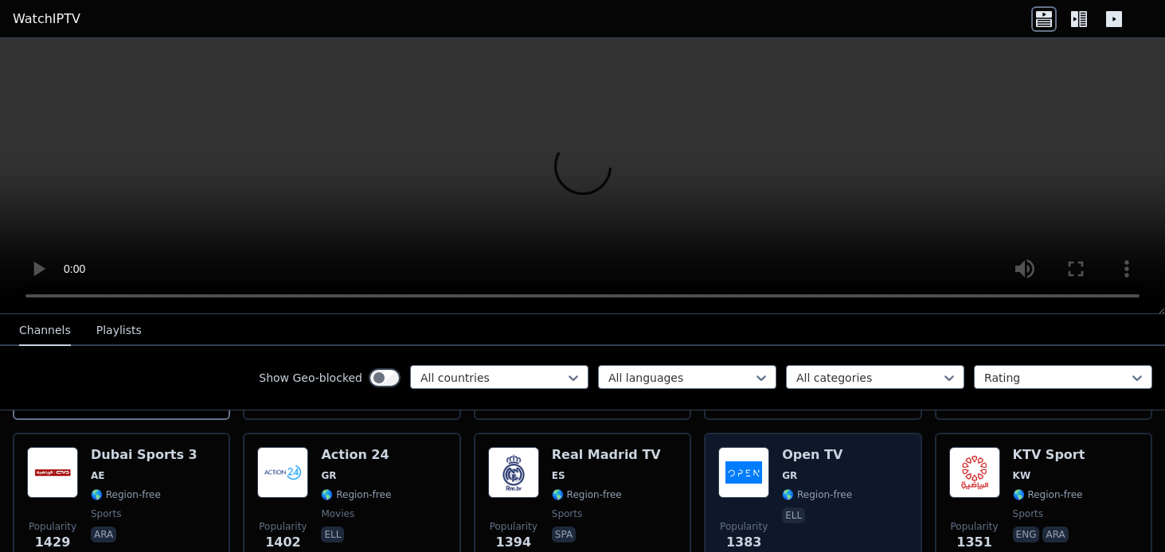
scroll to position [1274, 0]
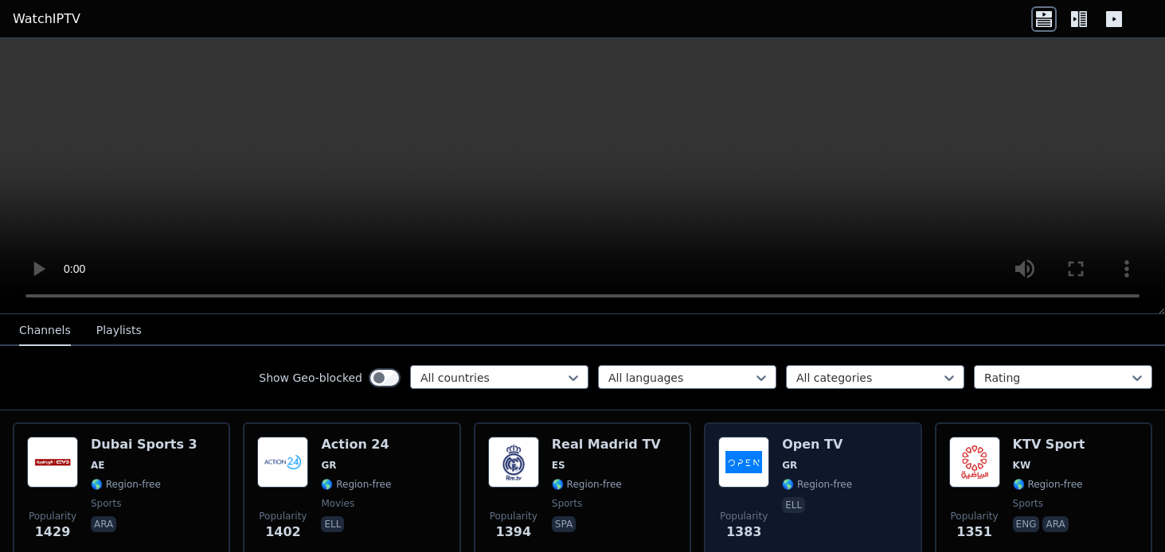
click at [848, 453] on div "Popularity 1383 Open TV GR 🌎 Region-free ell" at bounding box center [812, 494] width 189 height 115
